Goal: Book appointment/travel/reservation

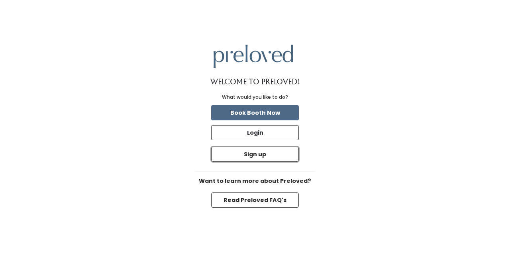
click at [282, 149] on button "Sign up" at bounding box center [255, 154] width 88 height 15
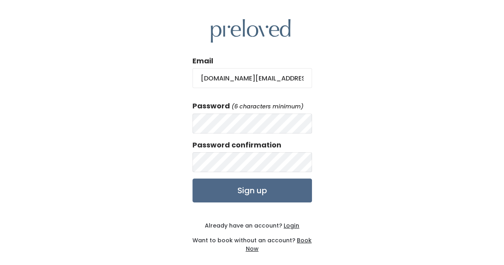
type input "traceywei.ly@gmail.com"
click at [193, 179] on input "Sign up" at bounding box center [253, 191] width 120 height 24
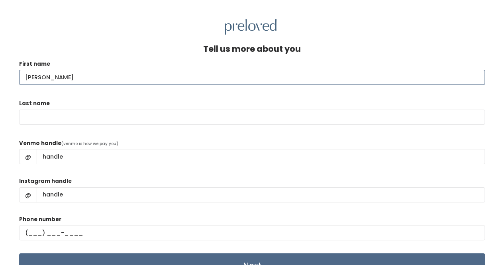
type input "[PERSON_NAME]"
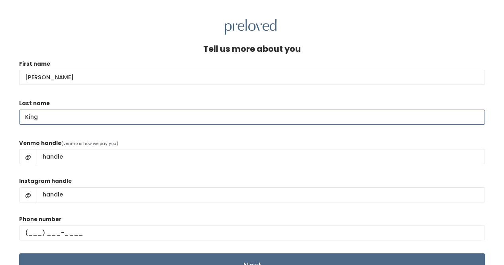
type input "King"
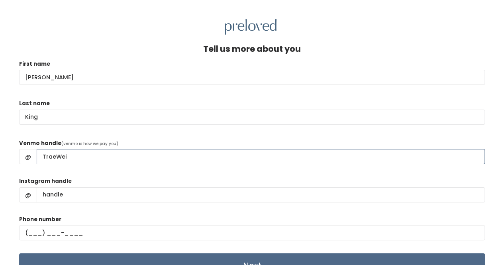
type input "TraeWei"
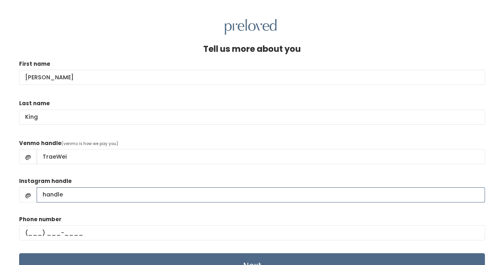
click at [94, 197] on input "Instagram handle" at bounding box center [261, 194] width 448 height 15
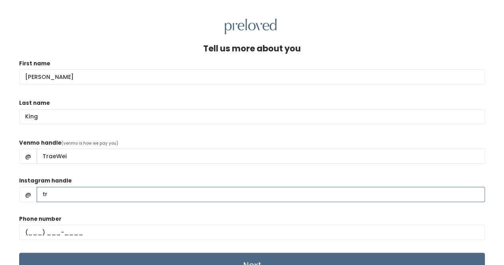
click at [94, 197] on input "tr" at bounding box center [261, 194] width 448 height 15
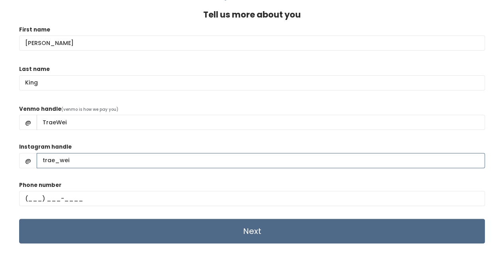
type input "trae_wei"
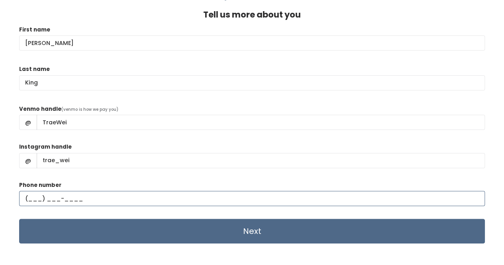
click at [35, 198] on input "text" at bounding box center [252, 198] width 466 height 15
type input "(801) 661-6696"
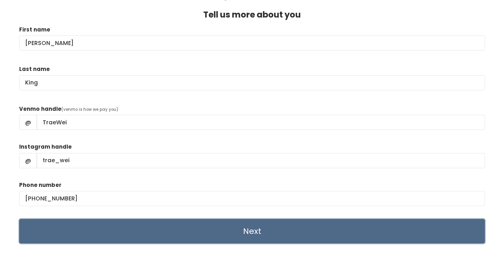
click at [111, 234] on input "Next" at bounding box center [252, 231] width 466 height 25
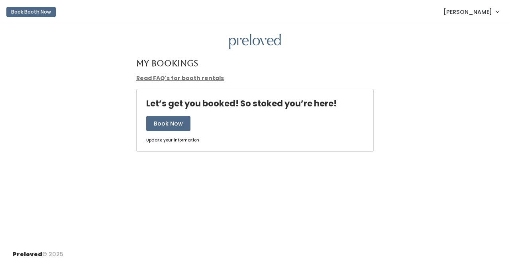
click at [171, 73] on div "My Bookings" at bounding box center [255, 67] width 247 height 16
click at [172, 77] on link "Read FAQ's for booth rentals" at bounding box center [180, 78] width 88 height 8
click at [180, 122] on button "Book Now" at bounding box center [168, 123] width 44 height 15
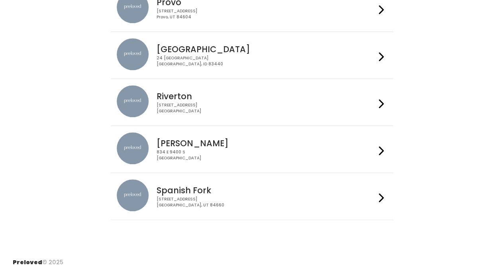
scroll to position [285, 0]
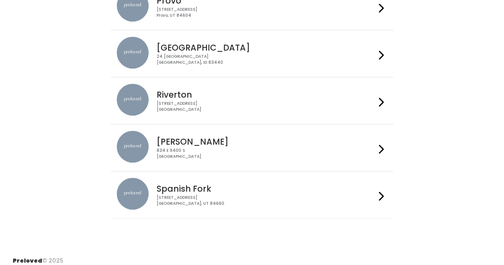
click at [174, 145] on h4 "[PERSON_NAME]" at bounding box center [266, 141] width 219 height 9
